Goal: Task Accomplishment & Management: Use online tool/utility

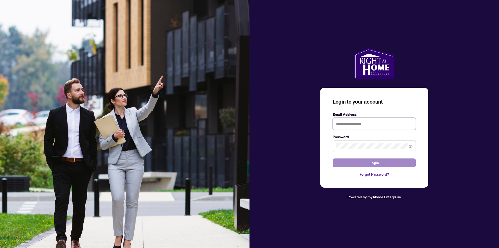
type input "**********"
click at [364, 161] on button "Login" at bounding box center [374, 162] width 83 height 9
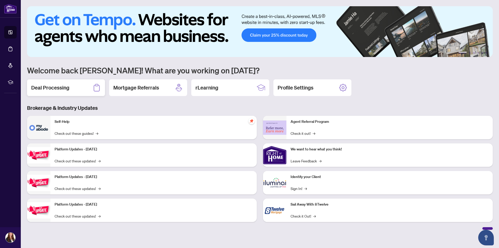
click at [67, 86] on h2 "Deal Processing" at bounding box center [50, 87] width 38 height 7
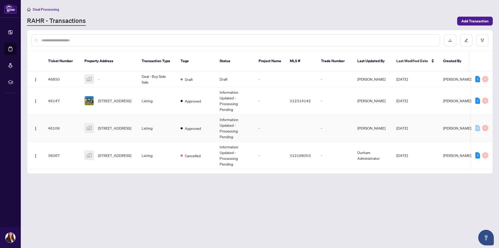
click at [174, 121] on td "Listing" at bounding box center [156, 127] width 39 height 27
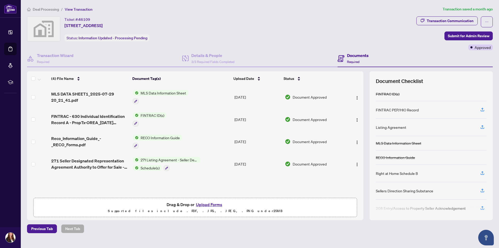
click at [145, 159] on span "271 Listing Agreement - Seller Designated Representation Agreement Authority to…" at bounding box center [169, 160] width 62 height 6
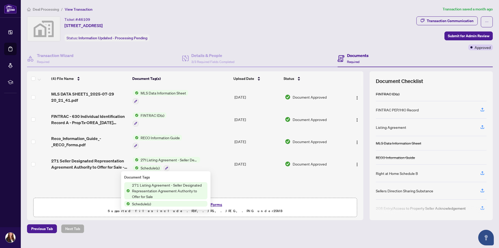
click at [155, 188] on span "271 Listing Agreement - Seller Designated Representation Agreement Authority to…" at bounding box center [168, 190] width 77 height 17
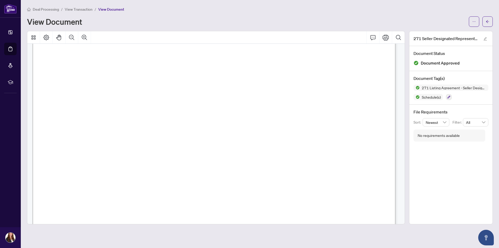
scroll to position [1603, 0]
click at [432, 98] on span "Schedule(s)" at bounding box center [431, 97] width 23 height 4
click at [416, 97] on img at bounding box center [416, 97] width 6 height 6
click at [429, 97] on span "Schedule(s)" at bounding box center [431, 97] width 23 height 4
click at [436, 98] on span "Schedule(s)" at bounding box center [431, 97] width 23 height 4
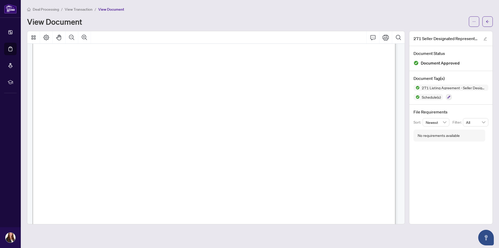
click at [425, 97] on span "Schedule(s)" at bounding box center [431, 97] width 23 height 4
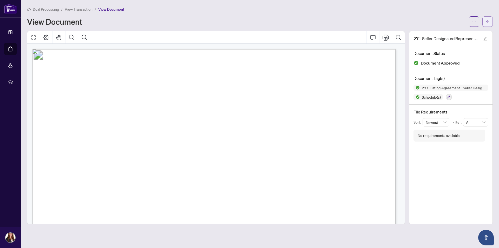
click at [486, 22] on icon "arrow-left" at bounding box center [488, 22] width 4 height 4
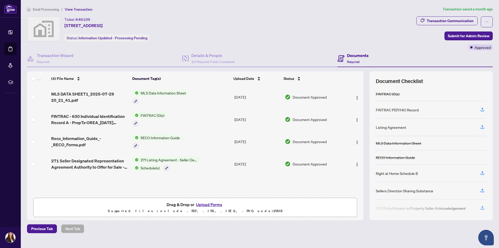
click at [152, 168] on span "Schedule(s)" at bounding box center [149, 168] width 23 height 6
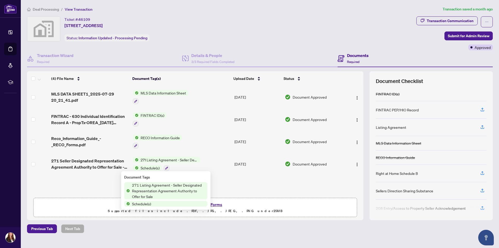
click at [160, 204] on span "Schedule(s)" at bounding box center [165, 204] width 83 height 6
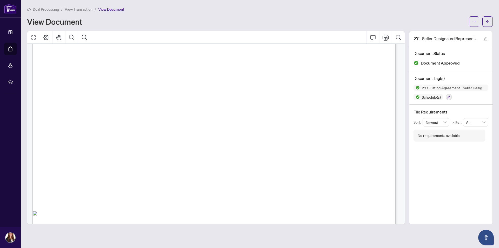
scroll to position [2148, 0]
click at [485, 21] on button "button" at bounding box center [487, 21] width 10 height 10
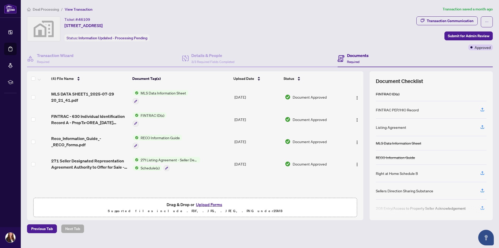
scroll to position [22, 0]
